Goal: Find specific page/section: Find specific page/section

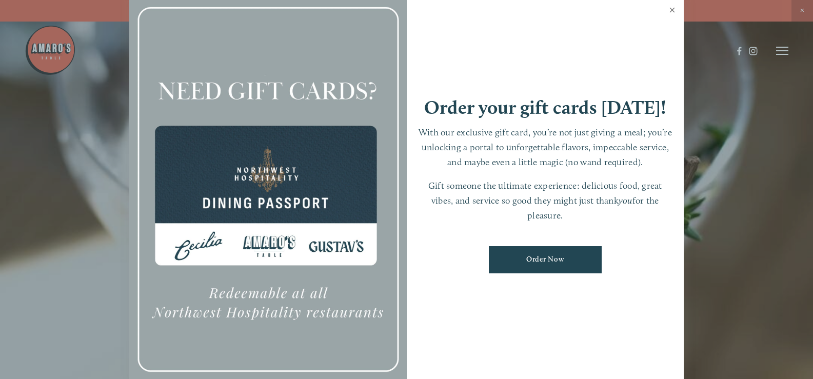
click at [672, 9] on link "Close" at bounding box center [672, 11] width 20 height 29
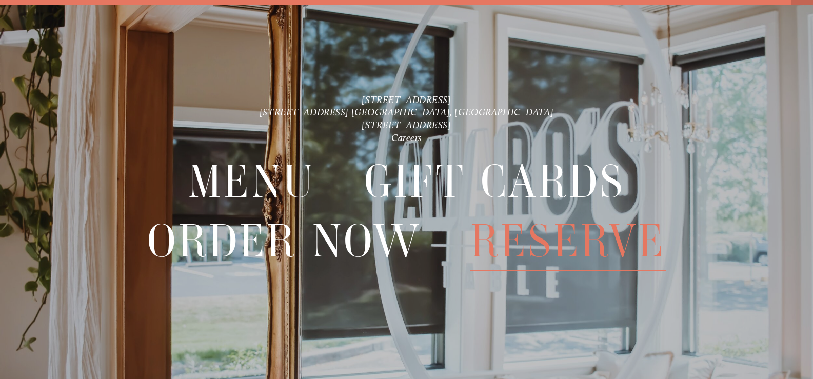
scroll to position [22, 0]
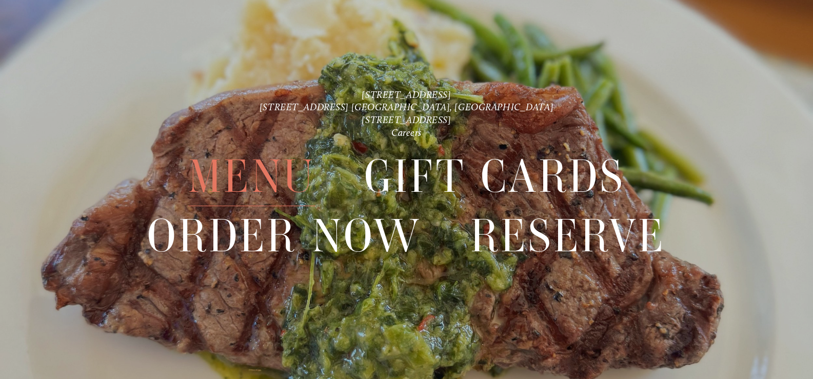
click at [254, 178] on span "Menu" at bounding box center [251, 176] width 127 height 59
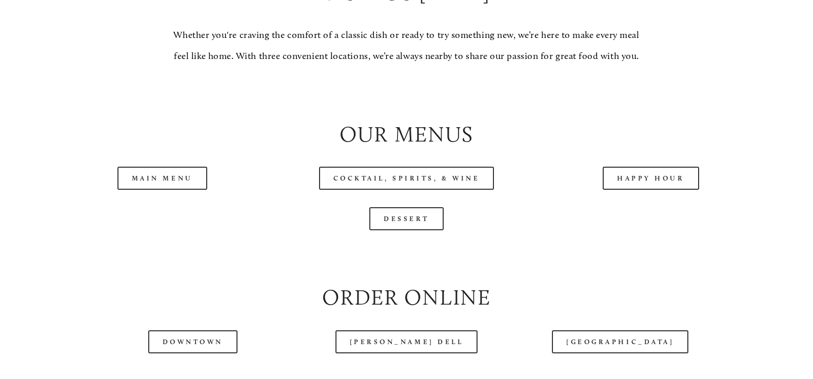
scroll to position [1025, 0]
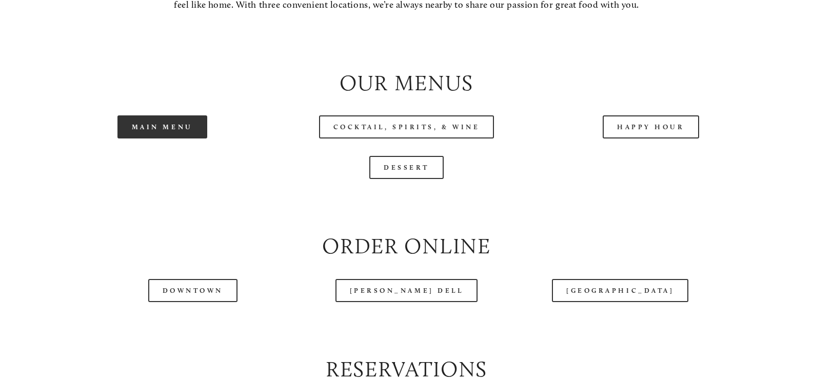
click at [162, 138] on link "Main Menu" at bounding box center [162, 126] width 90 height 23
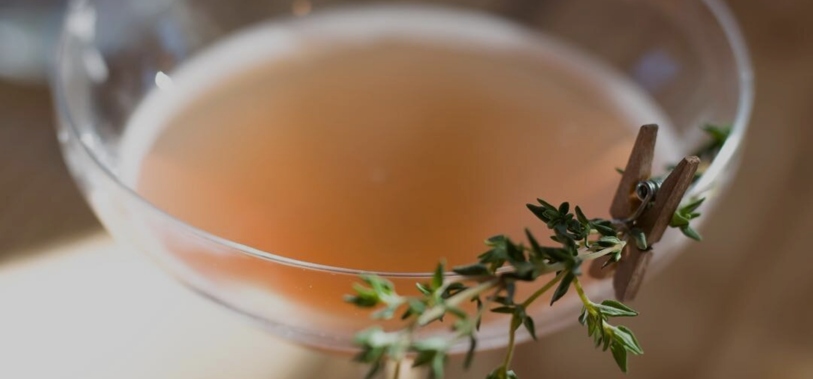
scroll to position [22, 0]
